Goal: Transaction & Acquisition: Purchase product/service

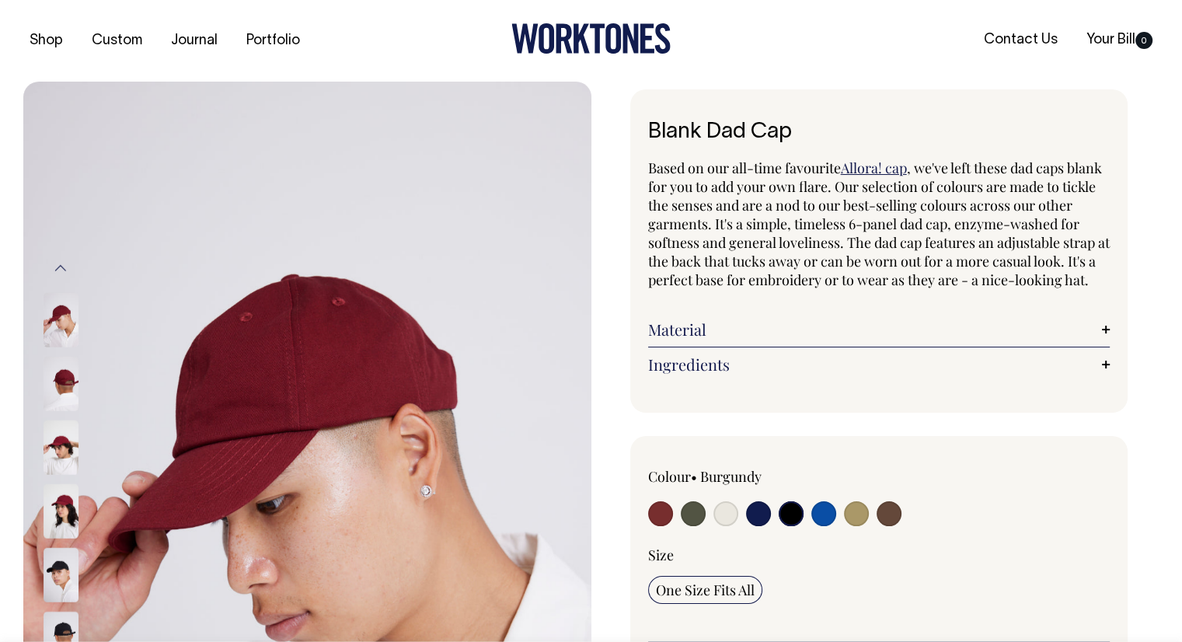
click at [789, 526] on input "radio" at bounding box center [791, 513] width 25 height 25
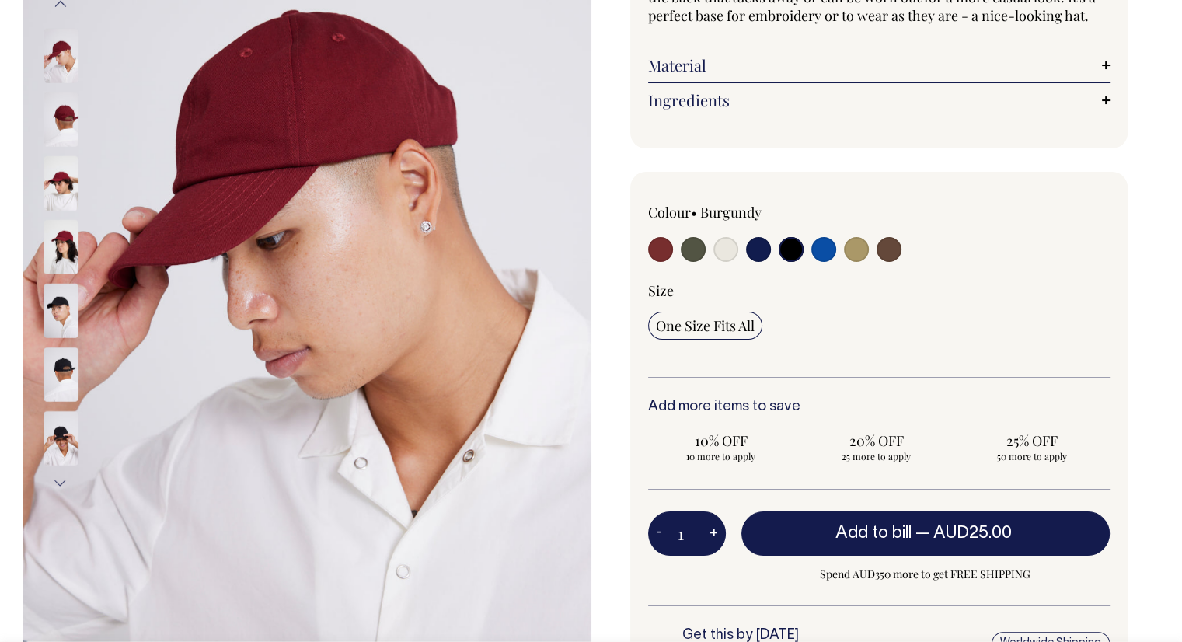
scroll to position [263, 0]
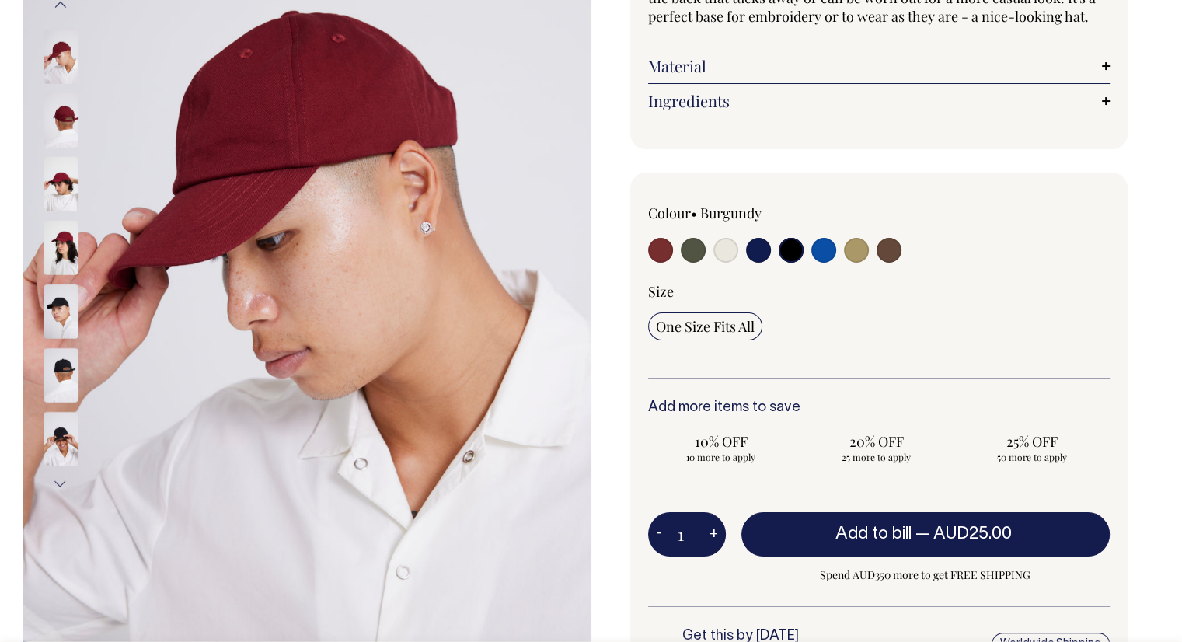
click at [787, 263] on input "radio" at bounding box center [791, 250] width 25 height 25
click at [55, 309] on img at bounding box center [61, 311] width 35 height 54
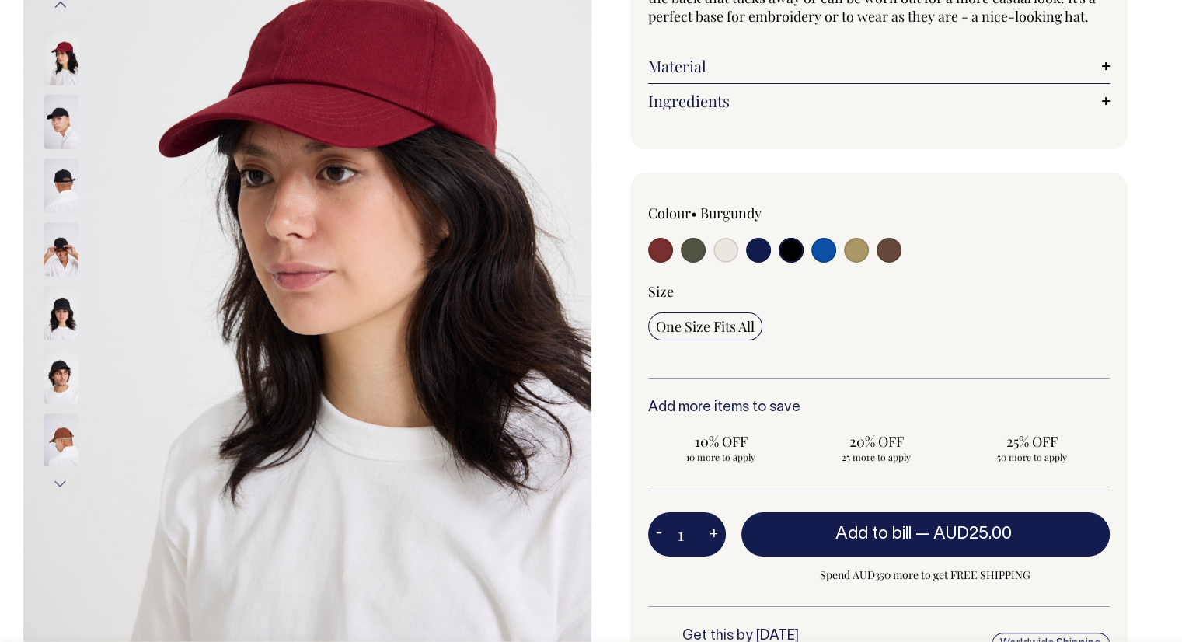
click at [61, 117] on img at bounding box center [61, 121] width 35 height 54
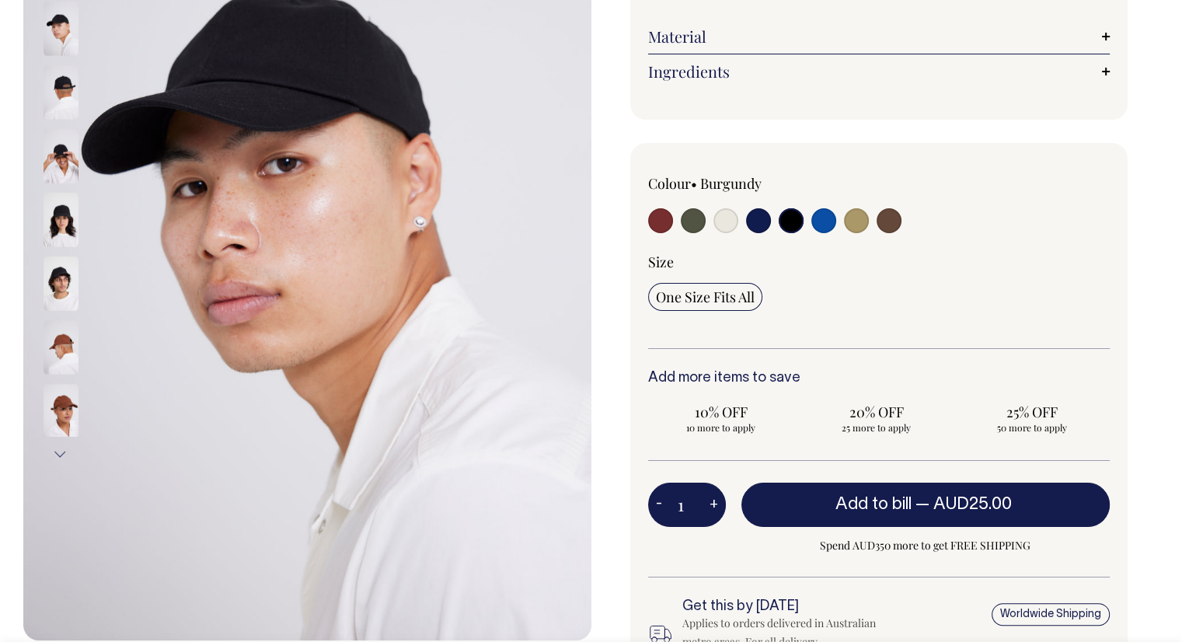
scroll to position [295, 0]
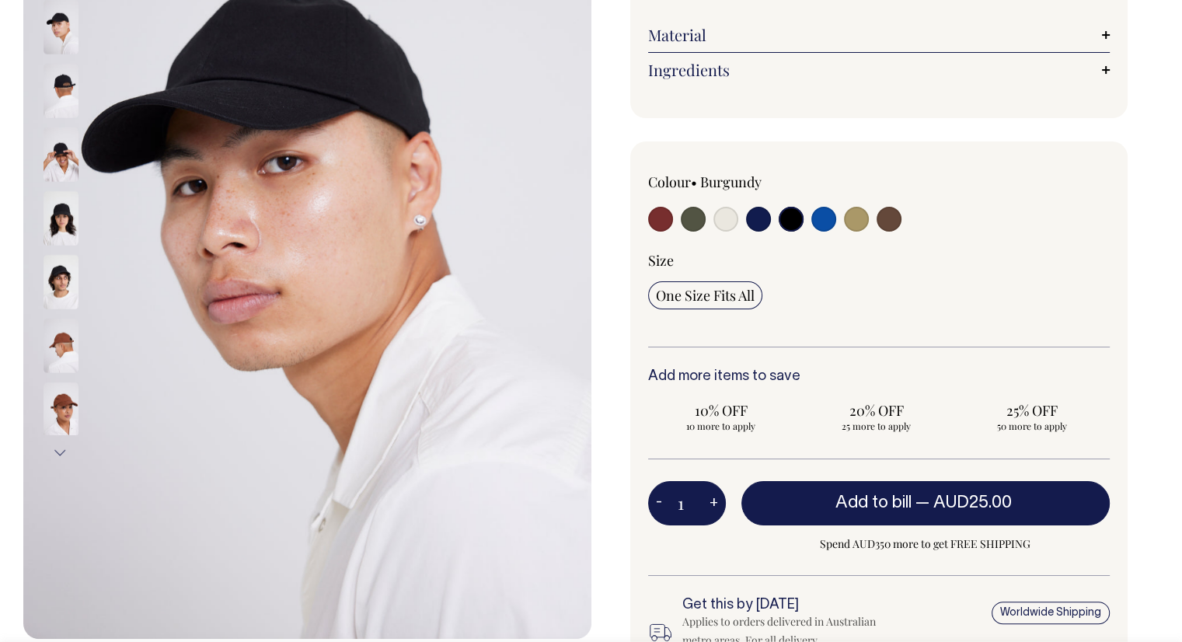
click at [61, 73] on img at bounding box center [61, 90] width 35 height 54
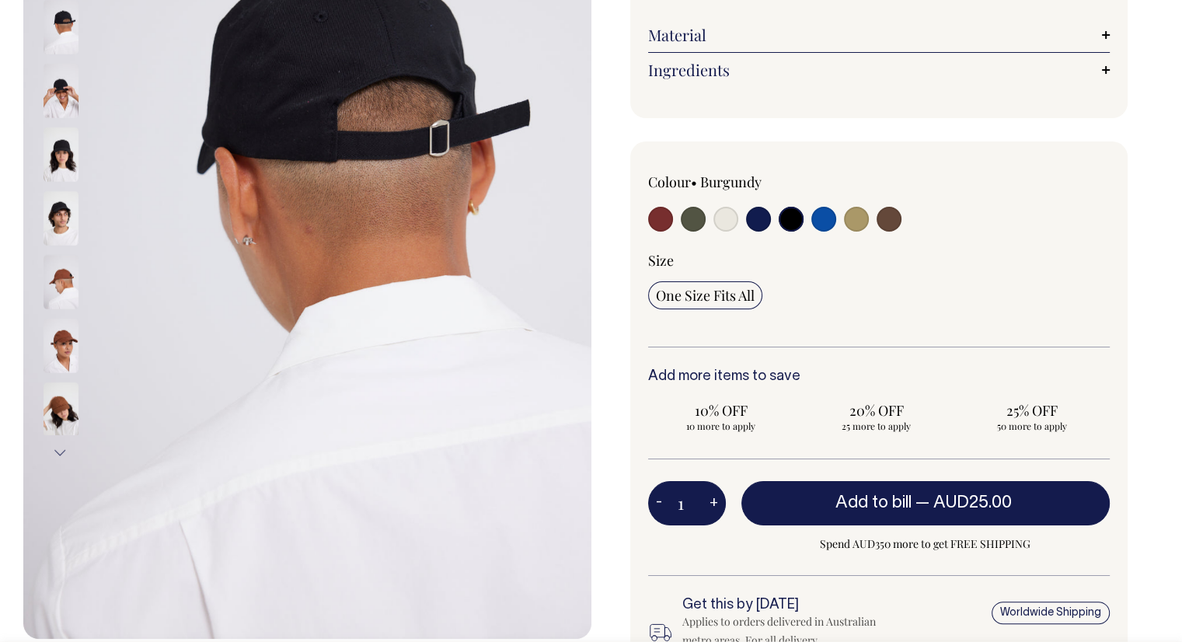
click at [54, 85] on img at bounding box center [61, 90] width 35 height 54
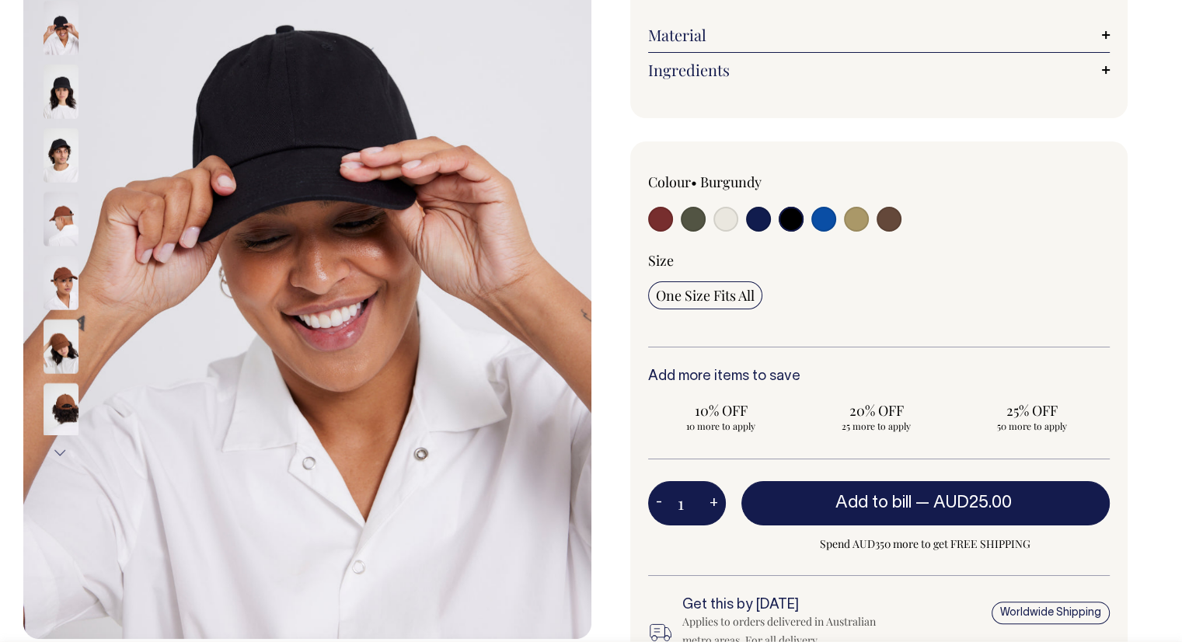
click at [55, 76] on img at bounding box center [61, 91] width 35 height 54
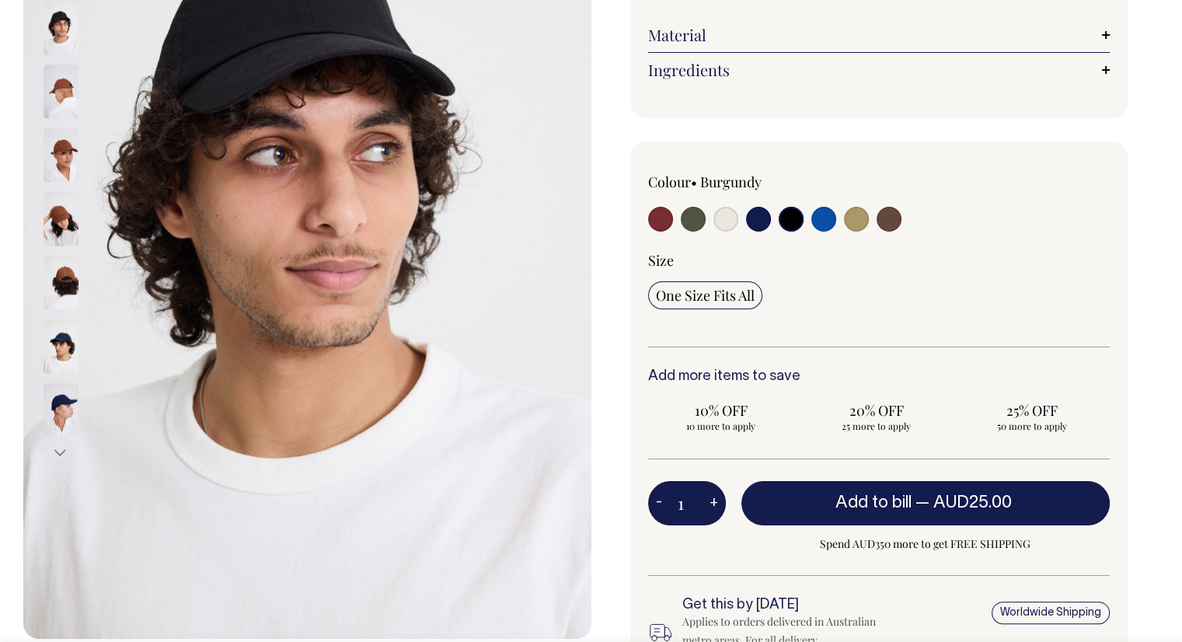
click at [790, 232] on input "radio" at bounding box center [791, 219] width 25 height 25
